Goal: Information Seeking & Learning: Learn about a topic

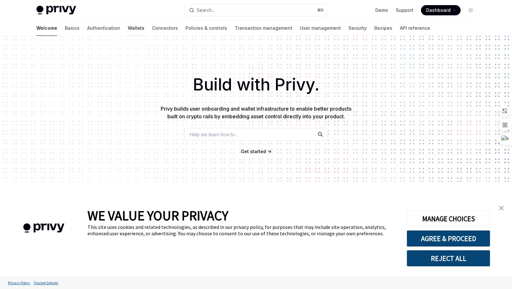
click at [128, 30] on link "Wallets" at bounding box center [136, 27] width 17 height 15
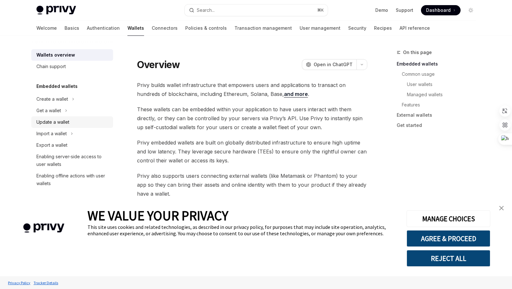
click at [52, 124] on div "Update a wallet" at bounding box center [52, 122] width 33 height 8
type textarea "*"
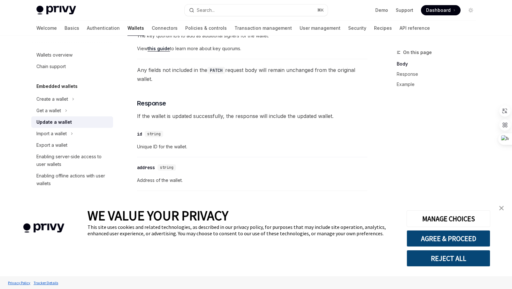
scroll to position [461, 0]
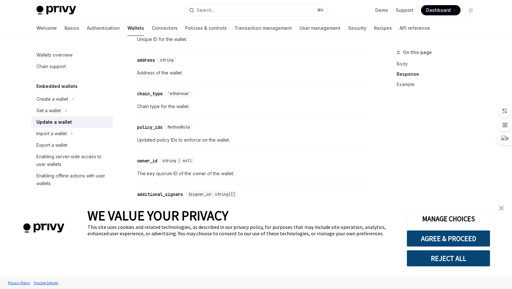
drag, startPoint x: 463, startPoint y: 260, endPoint x: 458, endPoint y: 253, distance: 7.7
click at [463, 260] on button "REJECT ALL" at bounding box center [449, 258] width 84 height 17
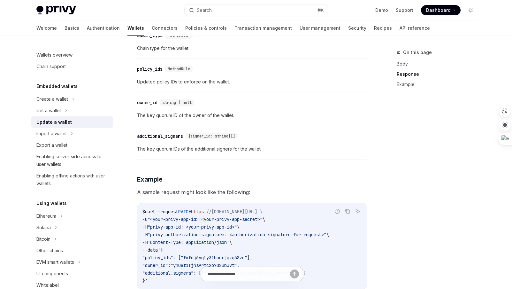
scroll to position [520, 0]
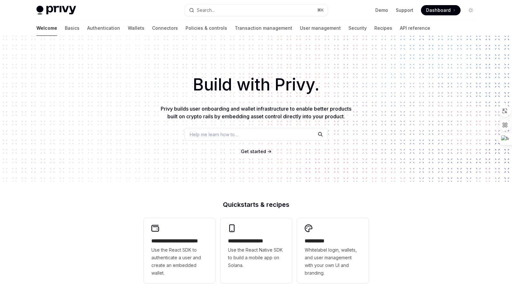
click at [63, 14] on img at bounding box center [56, 10] width 40 height 9
type textarea "*"
click at [381, 10] on link "Demo" at bounding box center [382, 10] width 13 height 6
click at [377, 14] on ul "Demo Support Dashboard Dashboard" at bounding box center [418, 10] width 85 height 10
drag, startPoint x: 60, startPoint y: 212, endPoint x: 124, endPoint y: 146, distance: 92.2
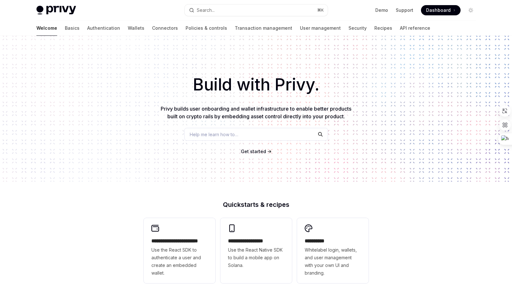
click at [60, 212] on div "**********" at bounding box center [256, 272] width 512 height 472
click at [138, 13] on div "Privy Docs home page" at bounding box center [107, 10] width 143 height 9
click at [410, 20] on div "Welcome Basics Authentication Wallets Connectors Policies & controls Transactio…" at bounding box center [256, 27] width 470 height 15
click at [412, 26] on div "Welcome Basics Authentication Wallets Connectors Policies & controls Transactio…" at bounding box center [256, 27] width 470 height 15
click at [402, 19] on div "Privy Docs home page Search... ⌘ K Demo Support Dashboard Dashboard Search..." at bounding box center [256, 10] width 440 height 20
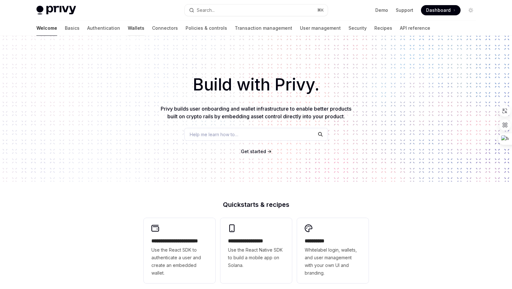
click at [128, 27] on link "Wallets" at bounding box center [136, 27] width 17 height 15
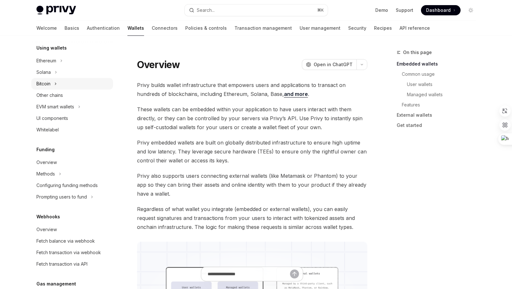
scroll to position [159, 0]
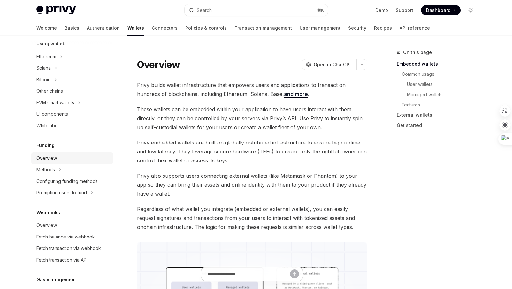
click at [47, 162] on div "Overview" at bounding box center [46, 158] width 20 height 8
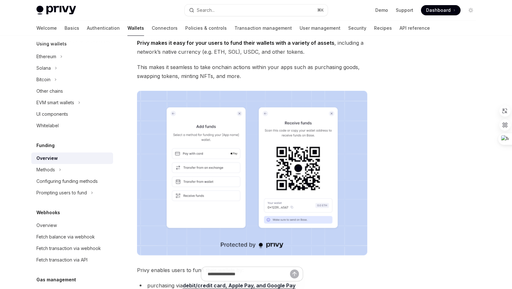
scroll to position [43, 0]
drag, startPoint x: 49, startPoint y: 170, endPoint x: 59, endPoint y: 160, distance: 15.1
click at [49, 170] on div "Methods" at bounding box center [45, 170] width 19 height 8
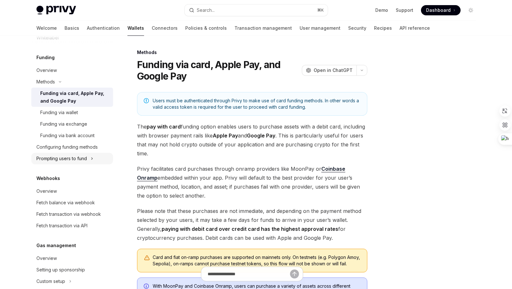
scroll to position [248, 0]
click at [82, 132] on div "Funding via bank account" at bounding box center [67, 135] width 54 height 8
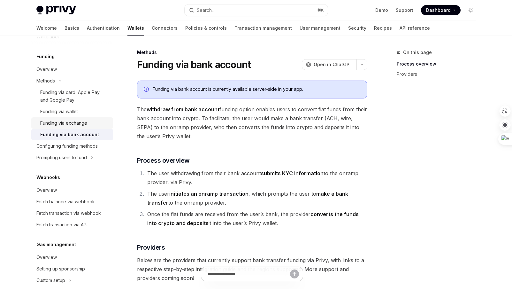
click at [81, 123] on div "Funding via exchange" at bounding box center [63, 123] width 47 height 8
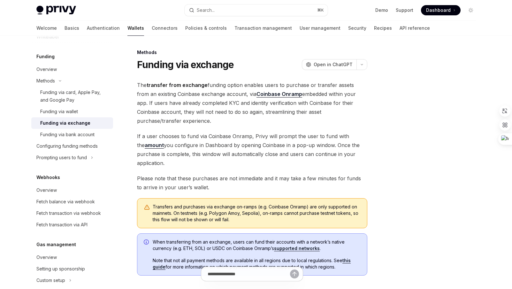
scroll to position [286, 0]
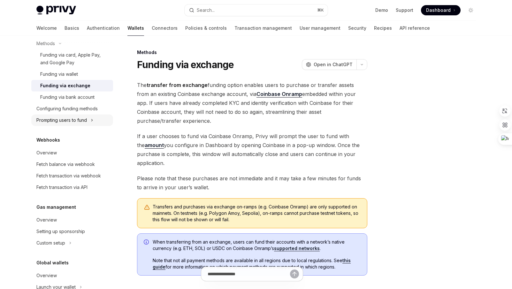
click at [69, 120] on div "Prompting users to fund" at bounding box center [61, 120] width 51 height 8
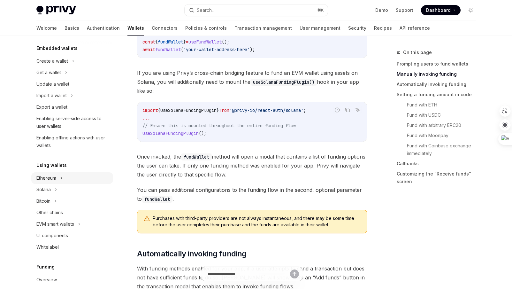
scroll to position [38, 0]
click at [51, 173] on div "Ethereum" at bounding box center [72, 179] width 82 height 12
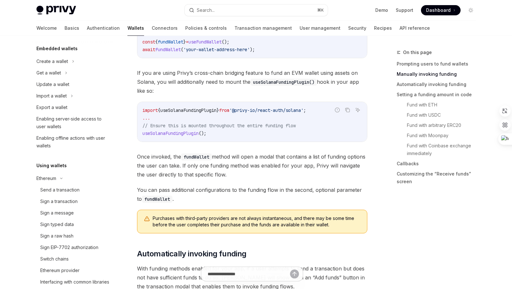
type textarea "*"
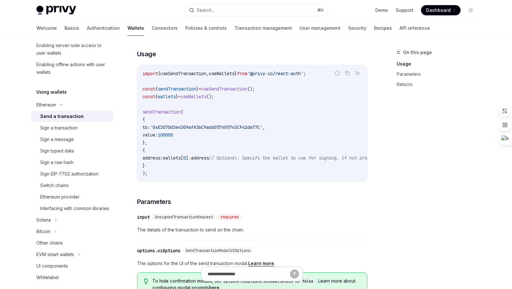
scroll to position [12, 0]
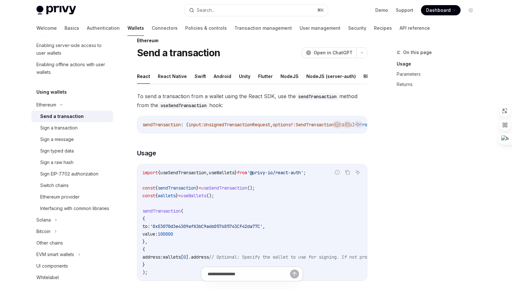
click at [425, 114] on div "On this page Usage Parameters Returns" at bounding box center [432, 169] width 97 height 240
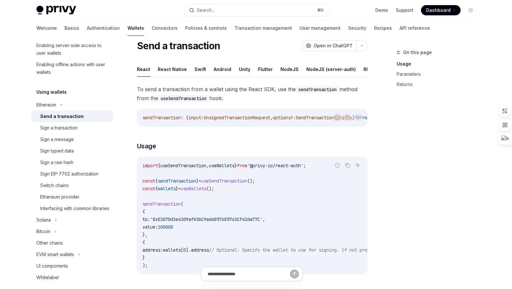
scroll to position [24, 0]
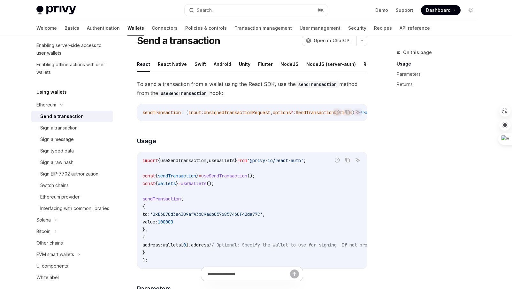
drag, startPoint x: 395, startPoint y: 148, endPoint x: 357, endPoint y: 90, distance: 68.9
click at [395, 148] on div "On this page Usage Parameters Returns" at bounding box center [432, 169] width 97 height 240
